Goal: Information Seeking & Learning: Learn about a topic

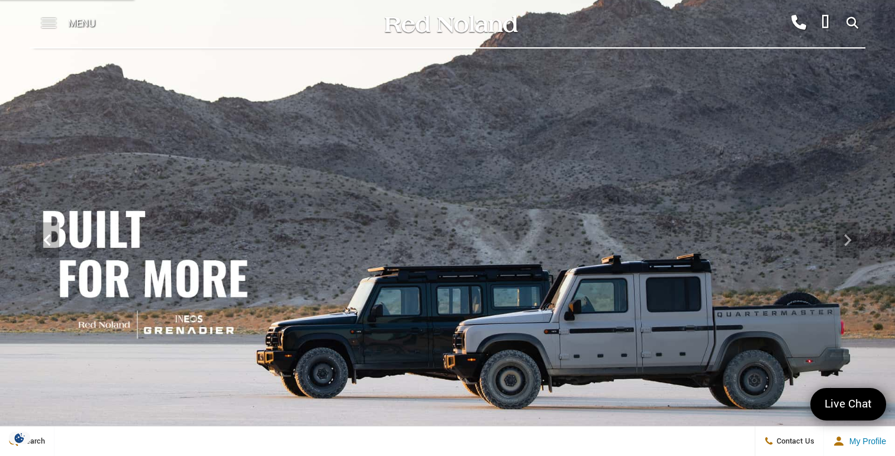
click at [49, 17] on span at bounding box center [48, 23] width 15 height 47
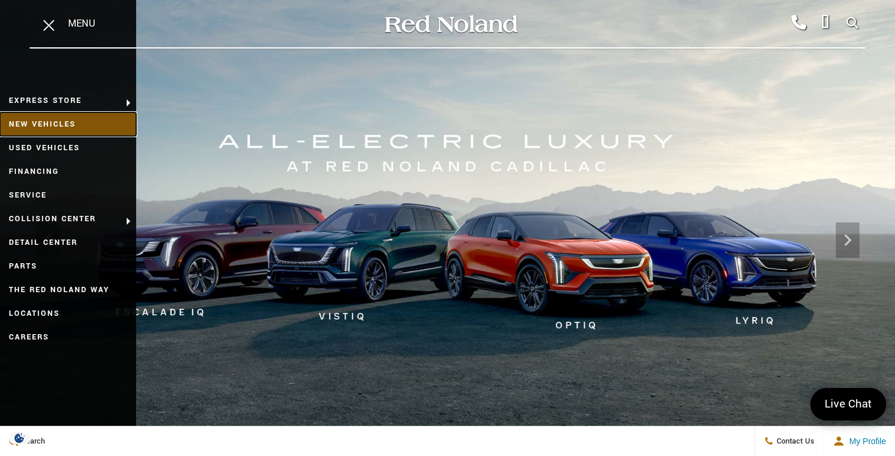
click at [89, 120] on link "New Vehicles" at bounding box center [68, 124] width 136 height 24
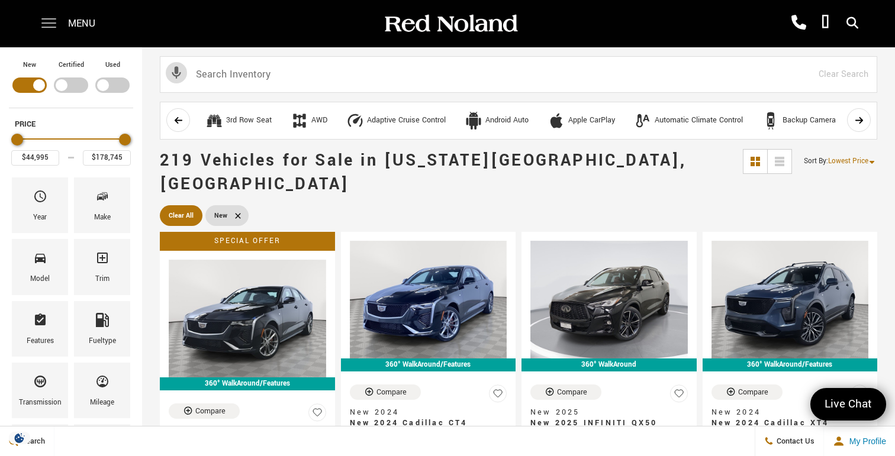
click at [48, 20] on span at bounding box center [48, 18] width 15 height 1
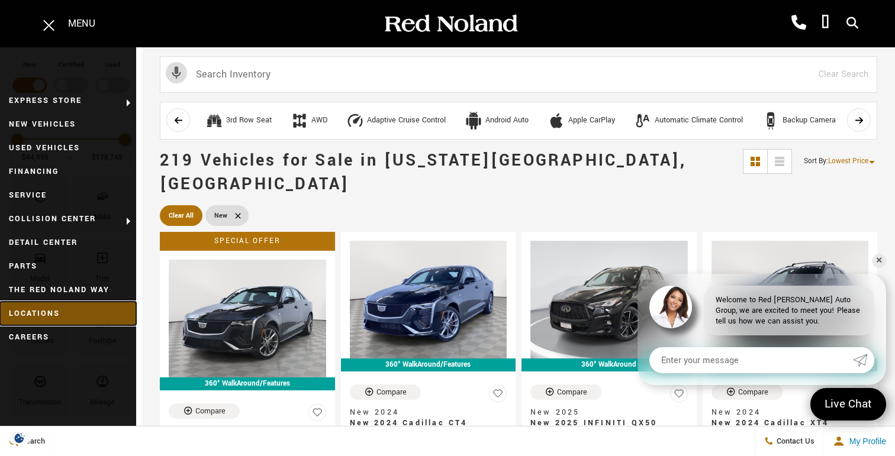
click at [48, 310] on link "Locations" at bounding box center [68, 314] width 136 height 24
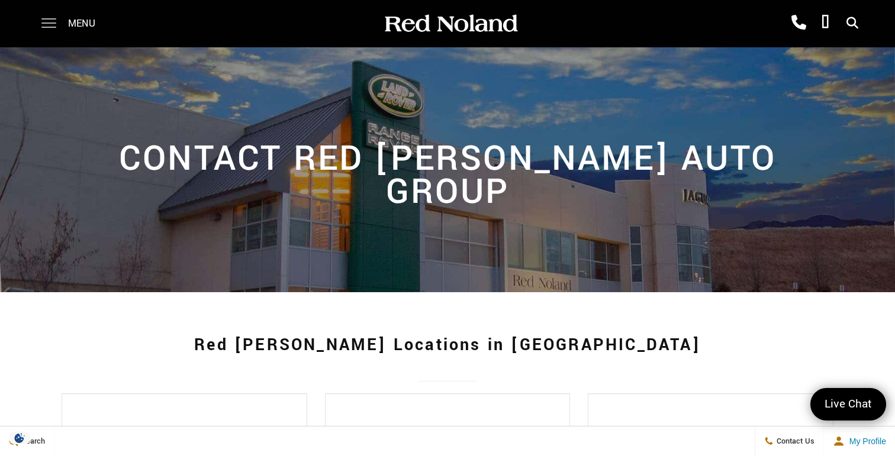
click at [51, 24] on span at bounding box center [48, 23] width 15 height 47
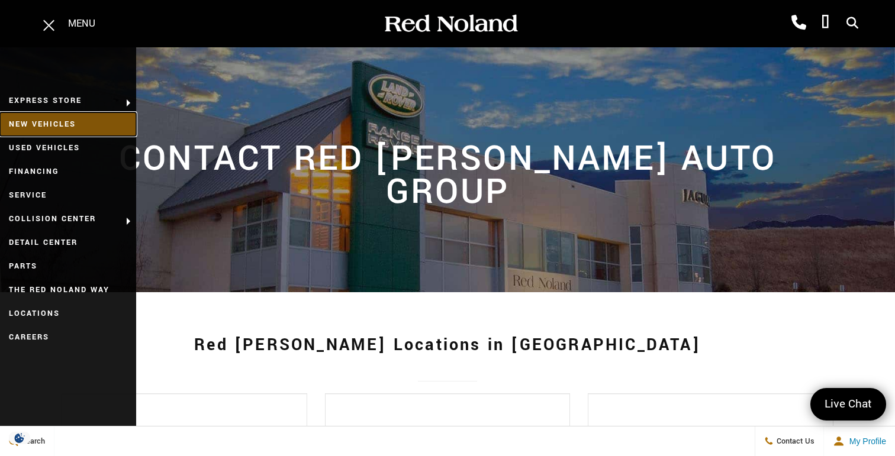
click at [76, 124] on link "New Vehicles" at bounding box center [68, 124] width 136 height 24
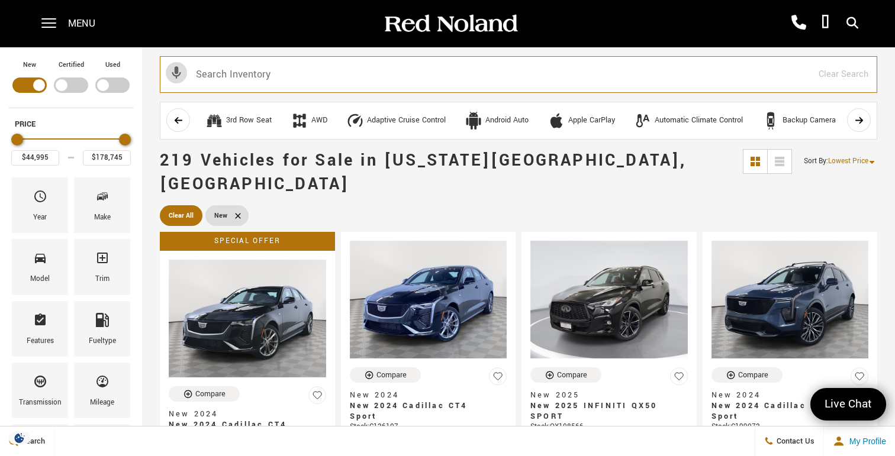
click at [319, 75] on input "text" at bounding box center [519, 74] width 718 height 37
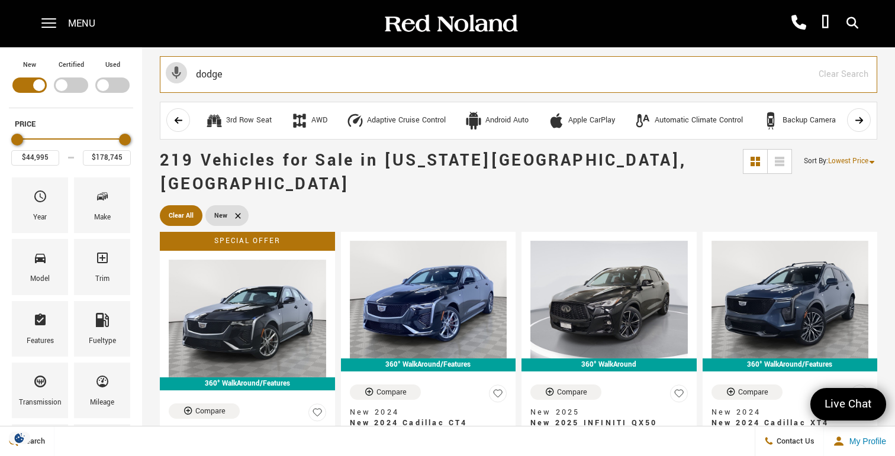
type input "dodge"
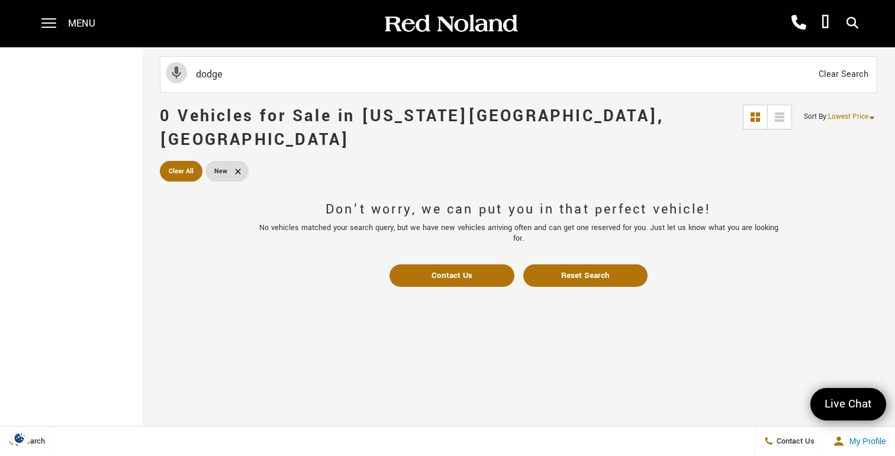
click at [59, 20] on div "Menu" at bounding box center [73, 23] width 86 height 47
click at [422, 27] on img at bounding box center [450, 24] width 136 height 21
